Goal: Task Accomplishment & Management: Manage account settings

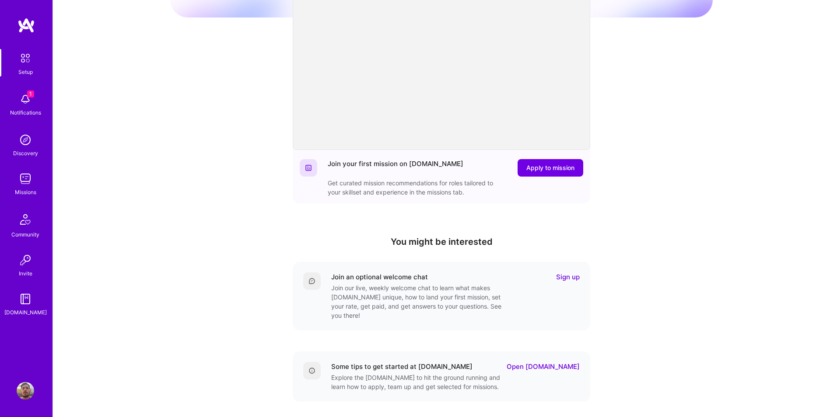
scroll to position [149, 0]
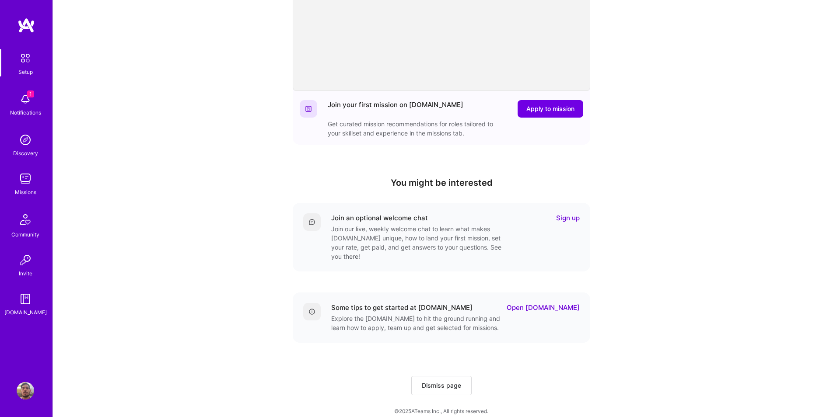
click at [213, 152] on div "Welcome to [DOMAIN_NAME]! Congratulations on joining the network. Get ready to …" at bounding box center [441, 138] width 542 height 563
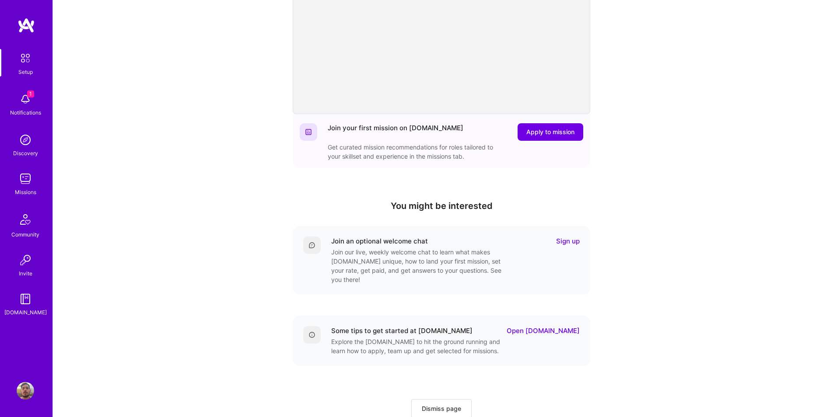
scroll to position [91, 0]
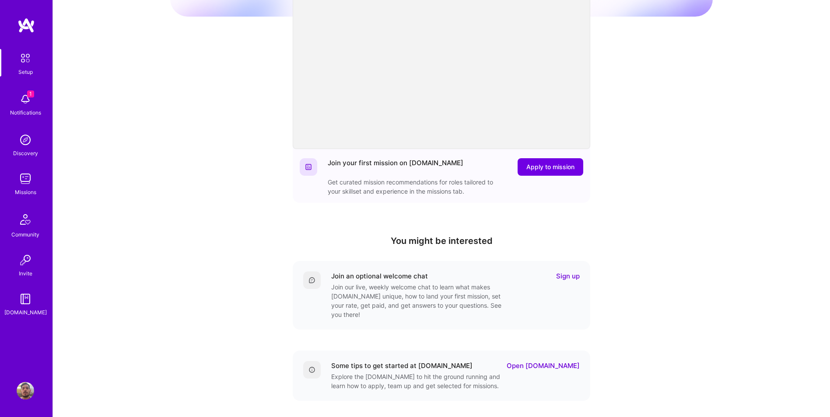
click at [22, 390] on img at bounding box center [25, 390] width 17 height 17
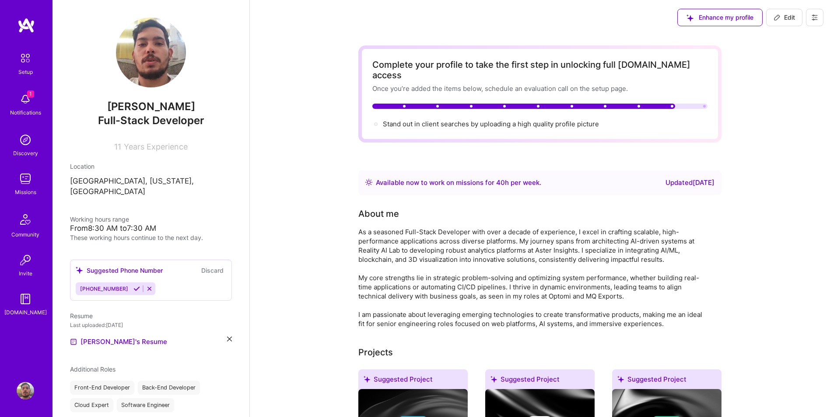
click at [776, 21] on span "Edit" at bounding box center [783, 17] width 21 height 9
select select "US"
select select "Right Now"
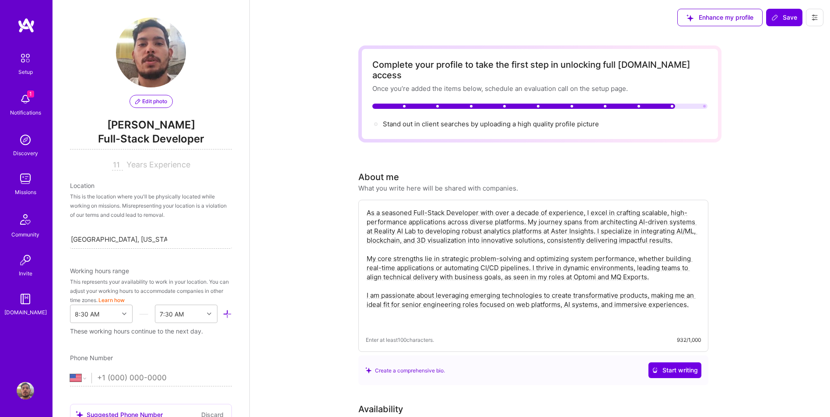
click at [147, 99] on span "Edit photo" at bounding box center [151, 102] width 32 height 8
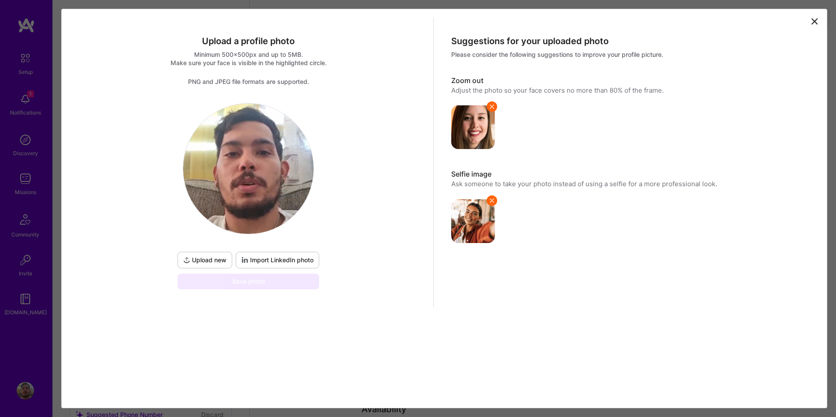
click at [208, 259] on span "Upload new" at bounding box center [204, 260] width 43 height 9
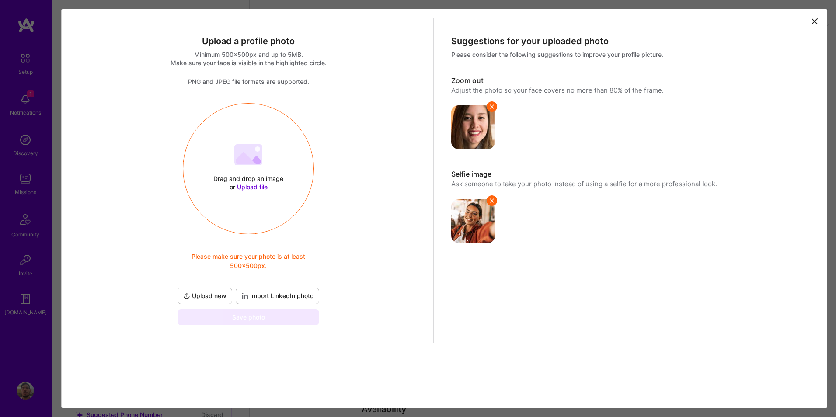
click at [196, 297] on span "Upload new" at bounding box center [204, 296] width 43 height 9
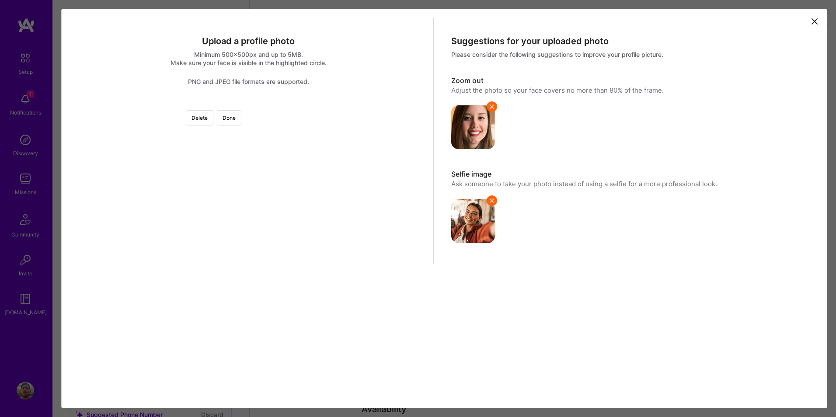
click at [248, 103] on div "Delete Done" at bounding box center [248, 103] width 0 height 0
click at [300, 162] on div at bounding box center [376, 229] width 215 height 215
click at [213, 118] on button "Delete" at bounding box center [200, 117] width 28 height 15
